Goal: Browse casually

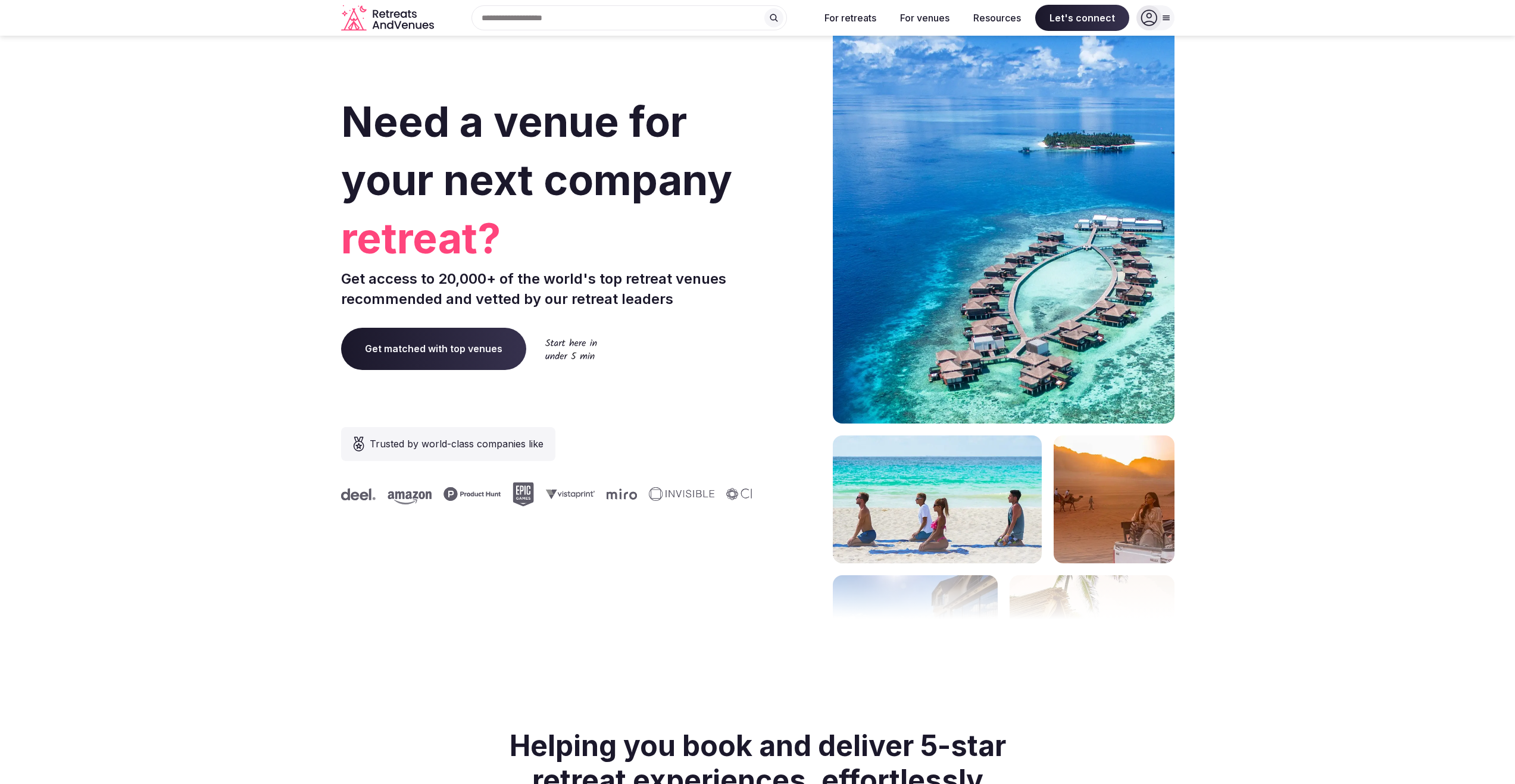
click at [158, 306] on section "Need a venue for your next company retreat? Get access to 20,000+ of the world'…" at bounding box center [757, 356] width 1515 height 717
click at [231, 259] on section "Need a venue for your next company incentive trip? Get access to 20,000+ of the…" at bounding box center [757, 356] width 1515 height 717
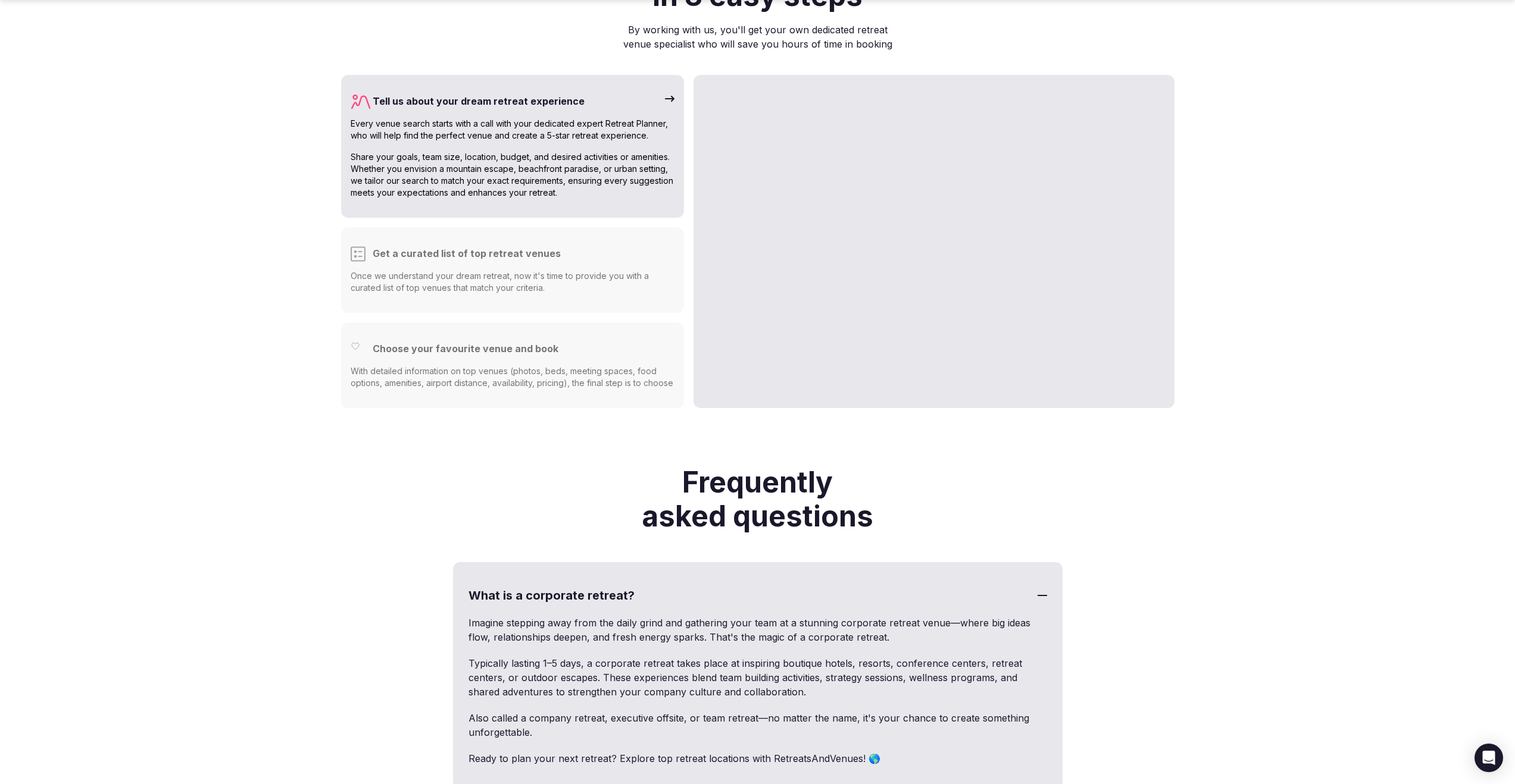
scroll to position [3287, 0]
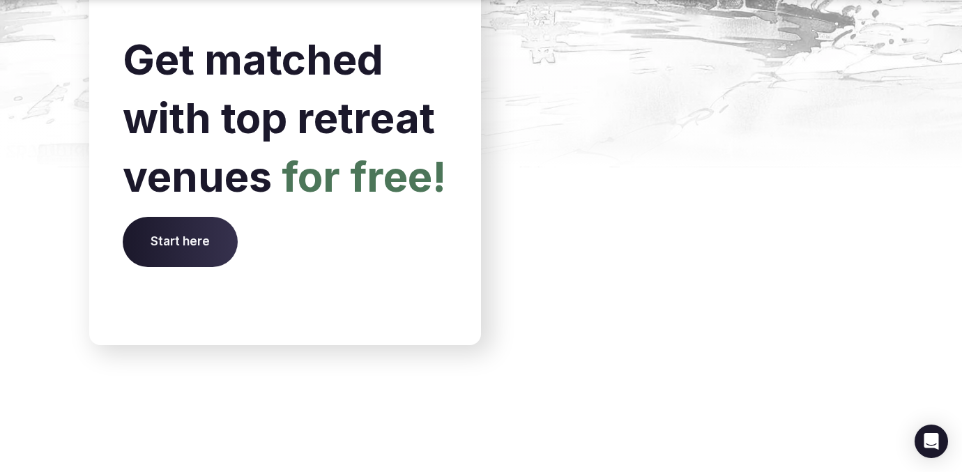
scroll to position [5951, 0]
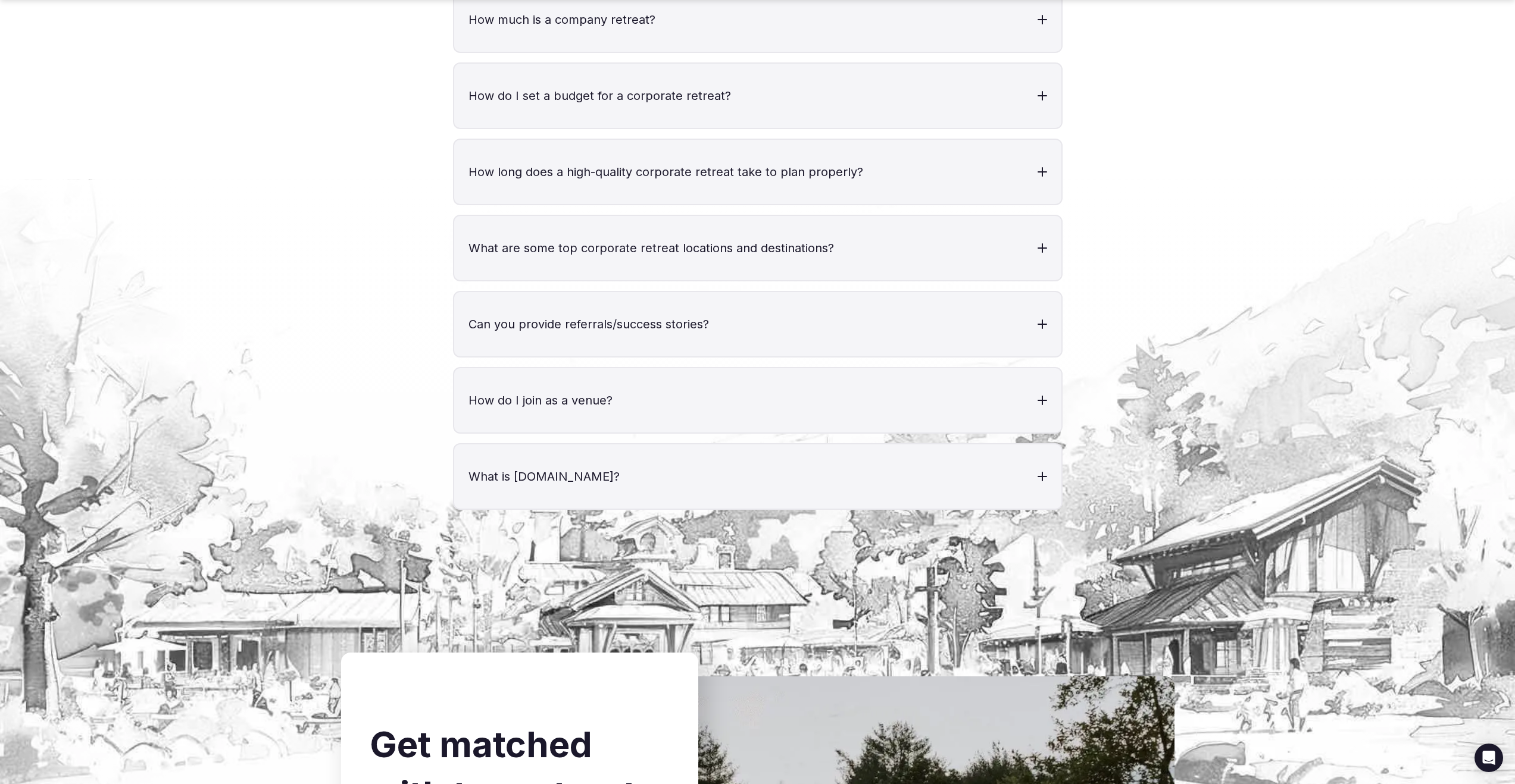
scroll to position [4695, 0]
